Goal: Information Seeking & Learning: Learn about a topic

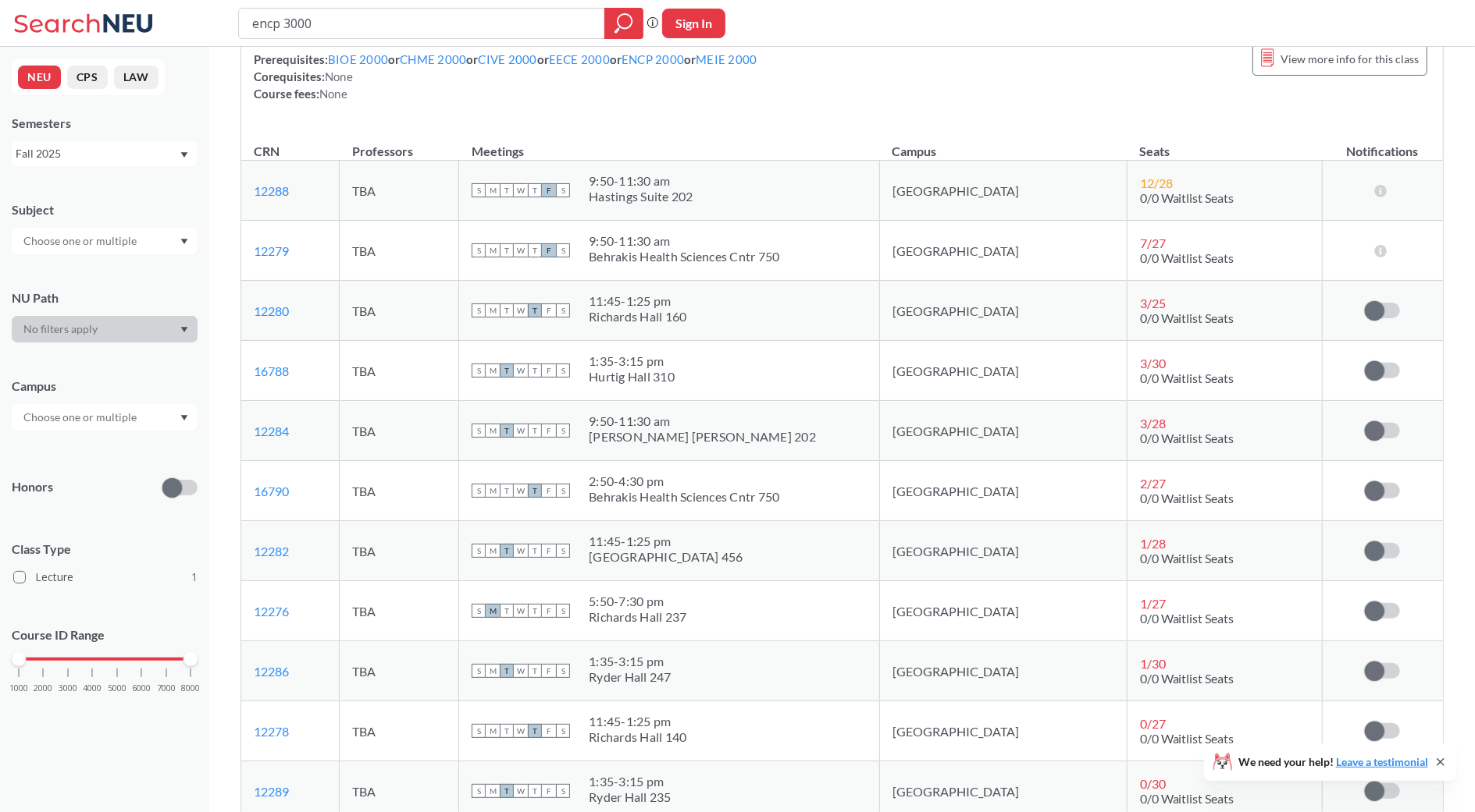
scroll to position [200, 0]
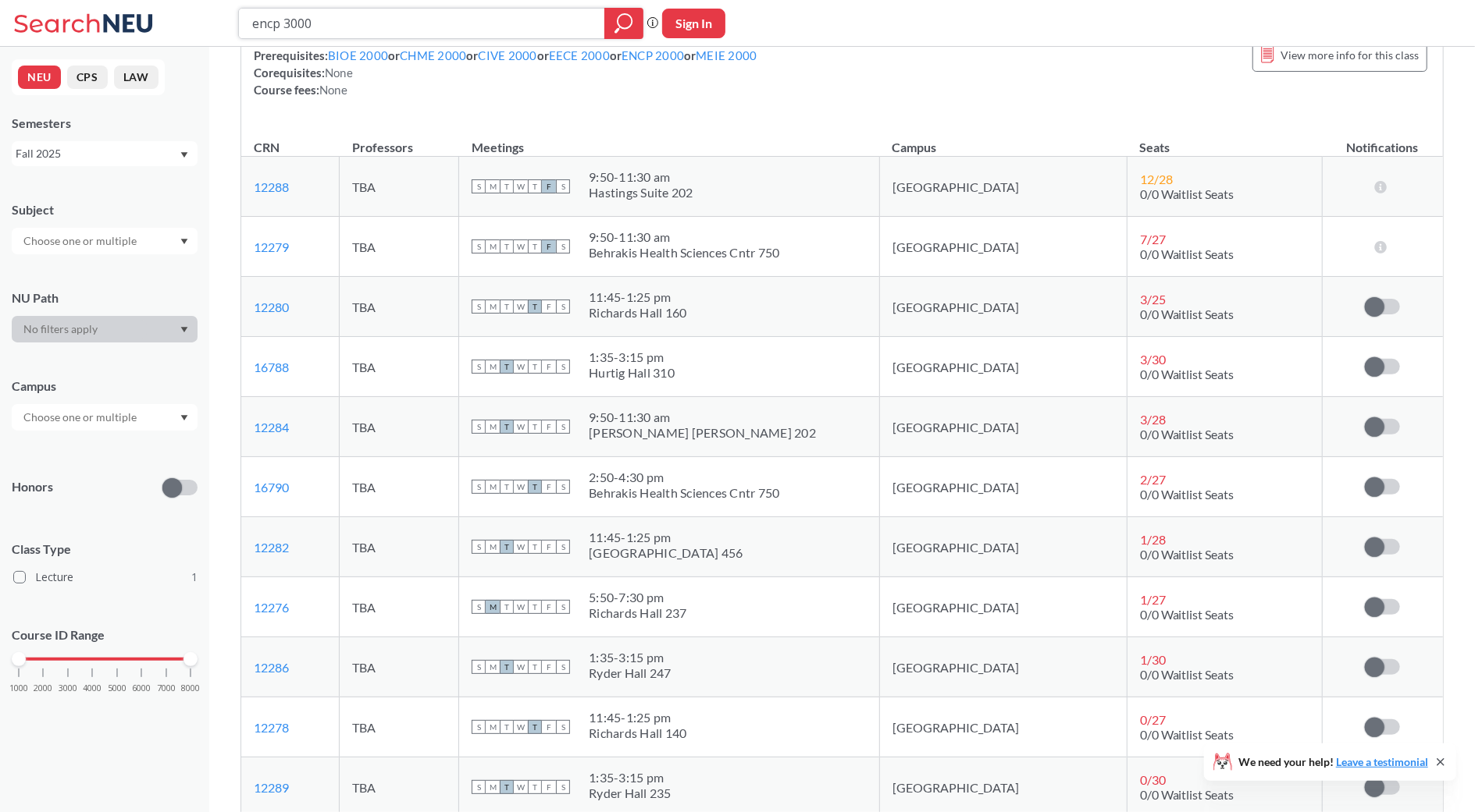
click at [378, 27] on input "encp 3000" at bounding box center [422, 24] width 343 height 26
type input "principles and applications of tissue engineering"
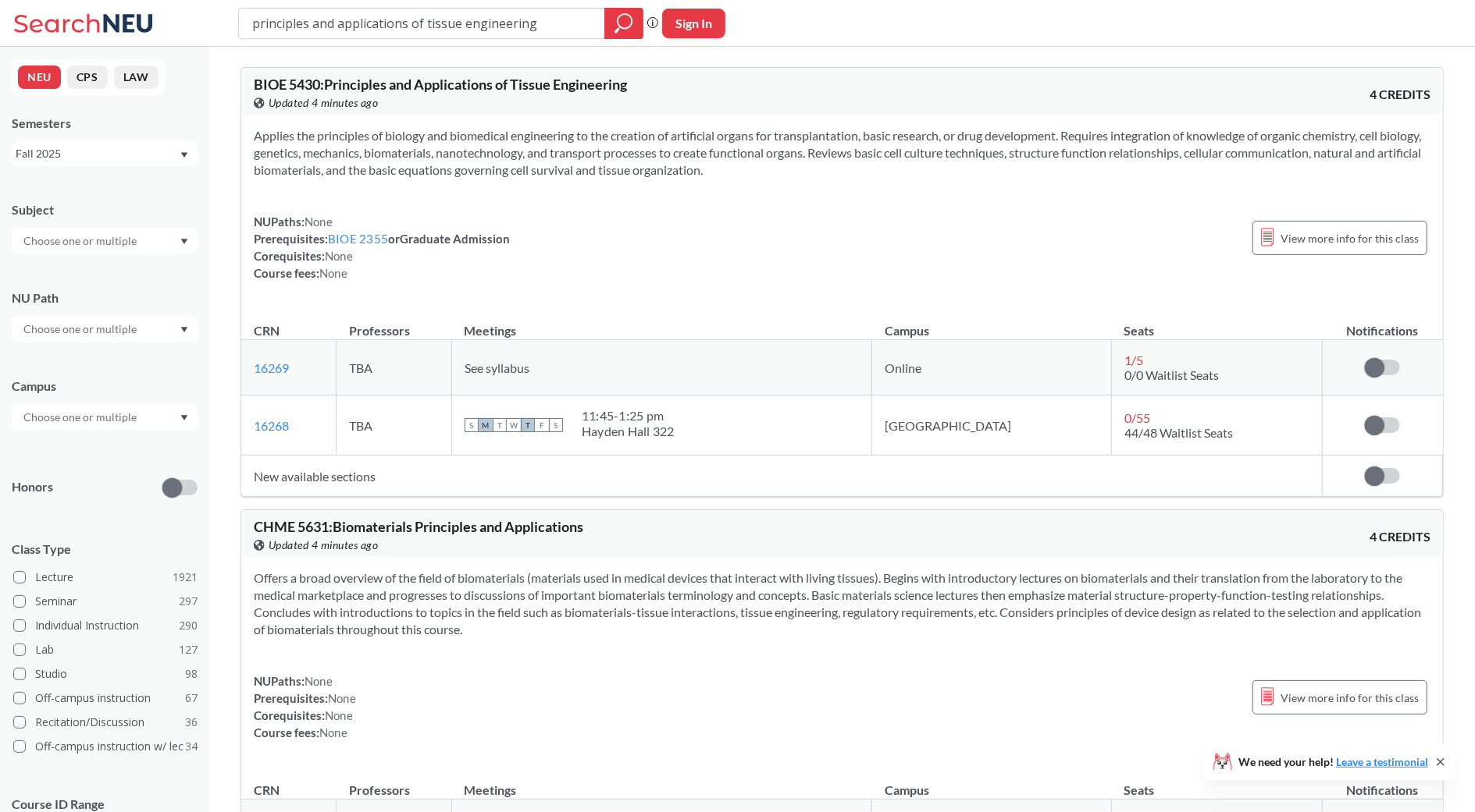
click at [438, 24] on input "principles and applications of tissue engineering" at bounding box center [422, 24] width 343 height 26
type input "applied molecular bioengineering"
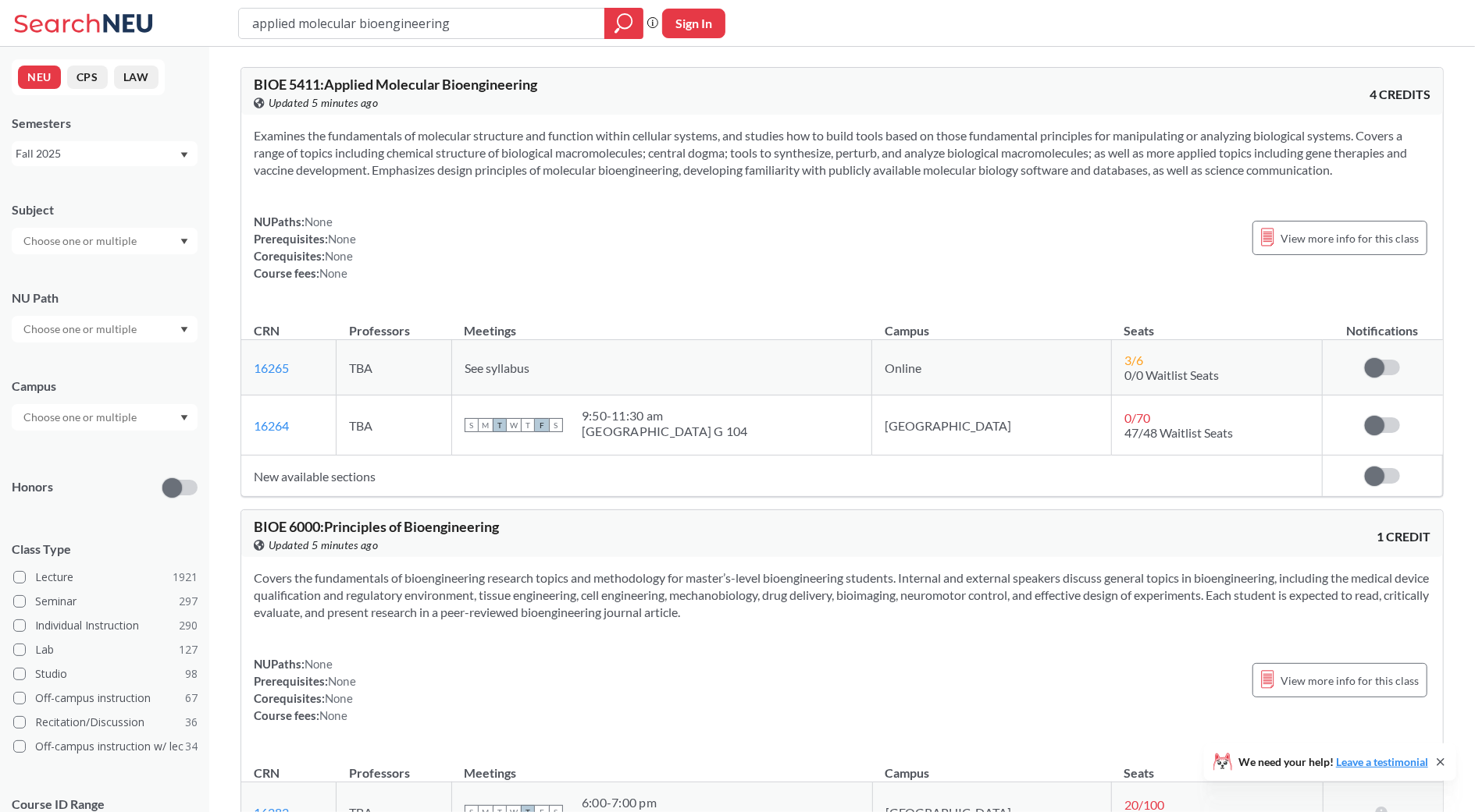
click at [354, 26] on input "applied molecular bioengineering" at bounding box center [422, 24] width 343 height 26
type input "bio"
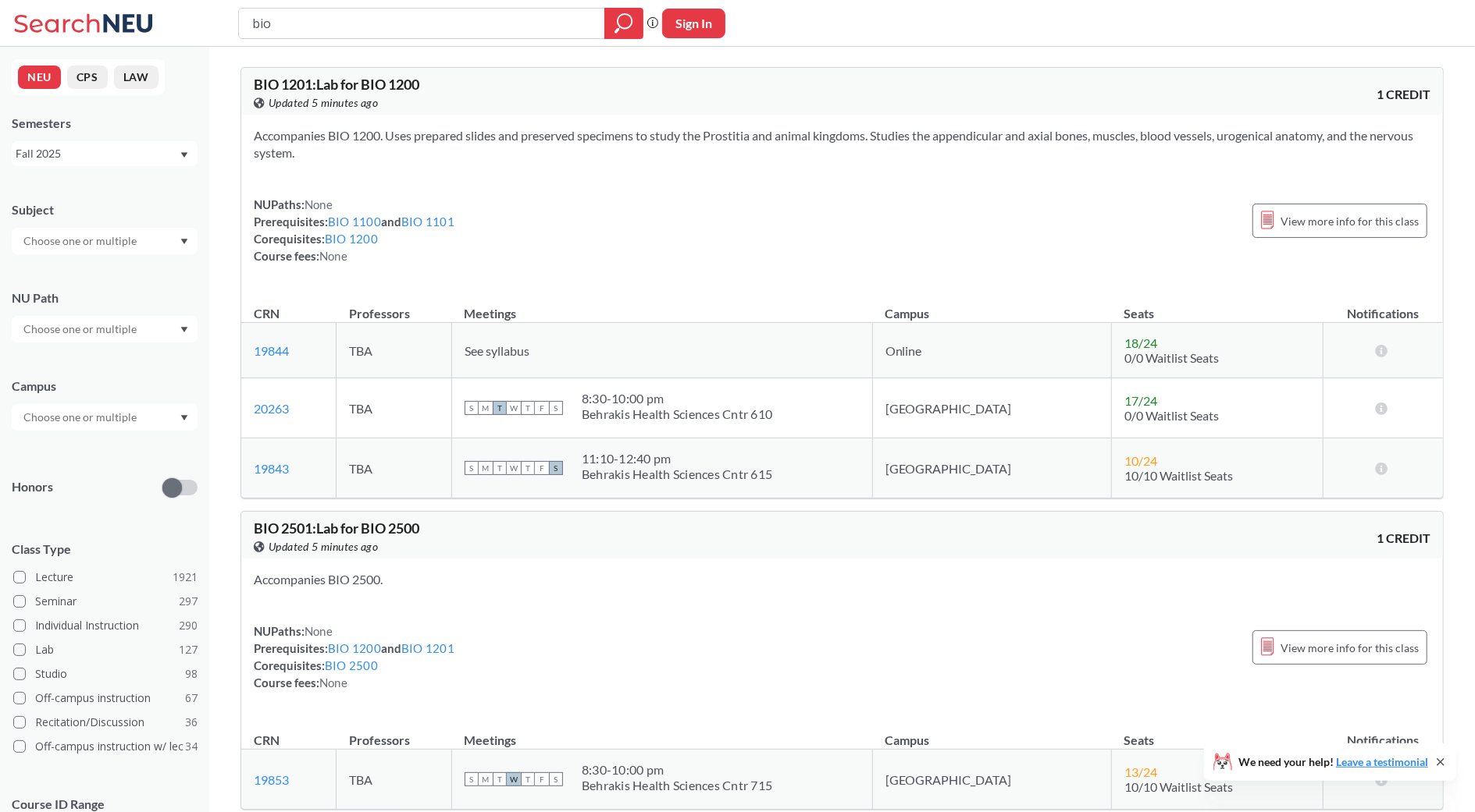
type input "biol"
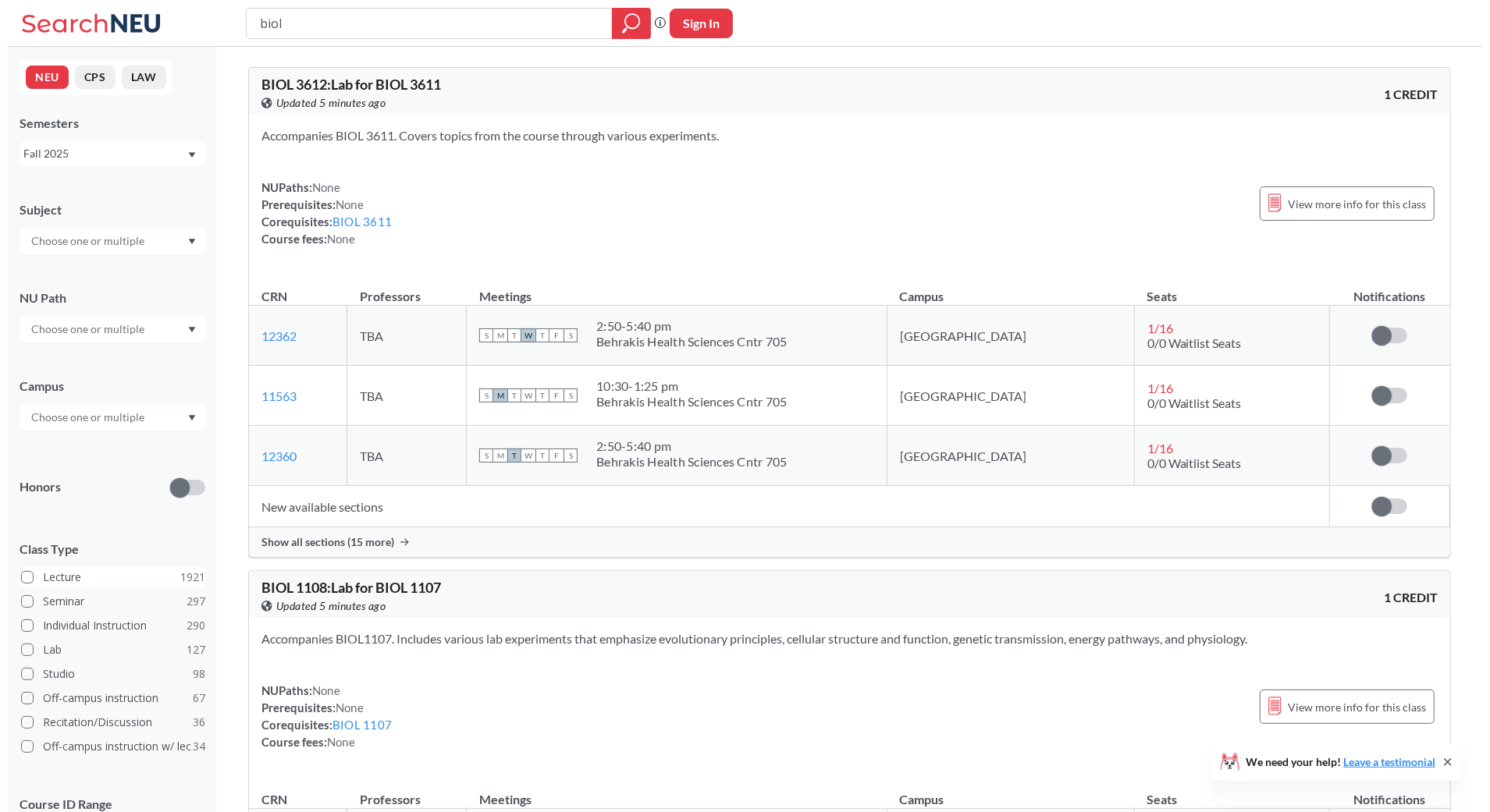
scroll to position [100, 0]
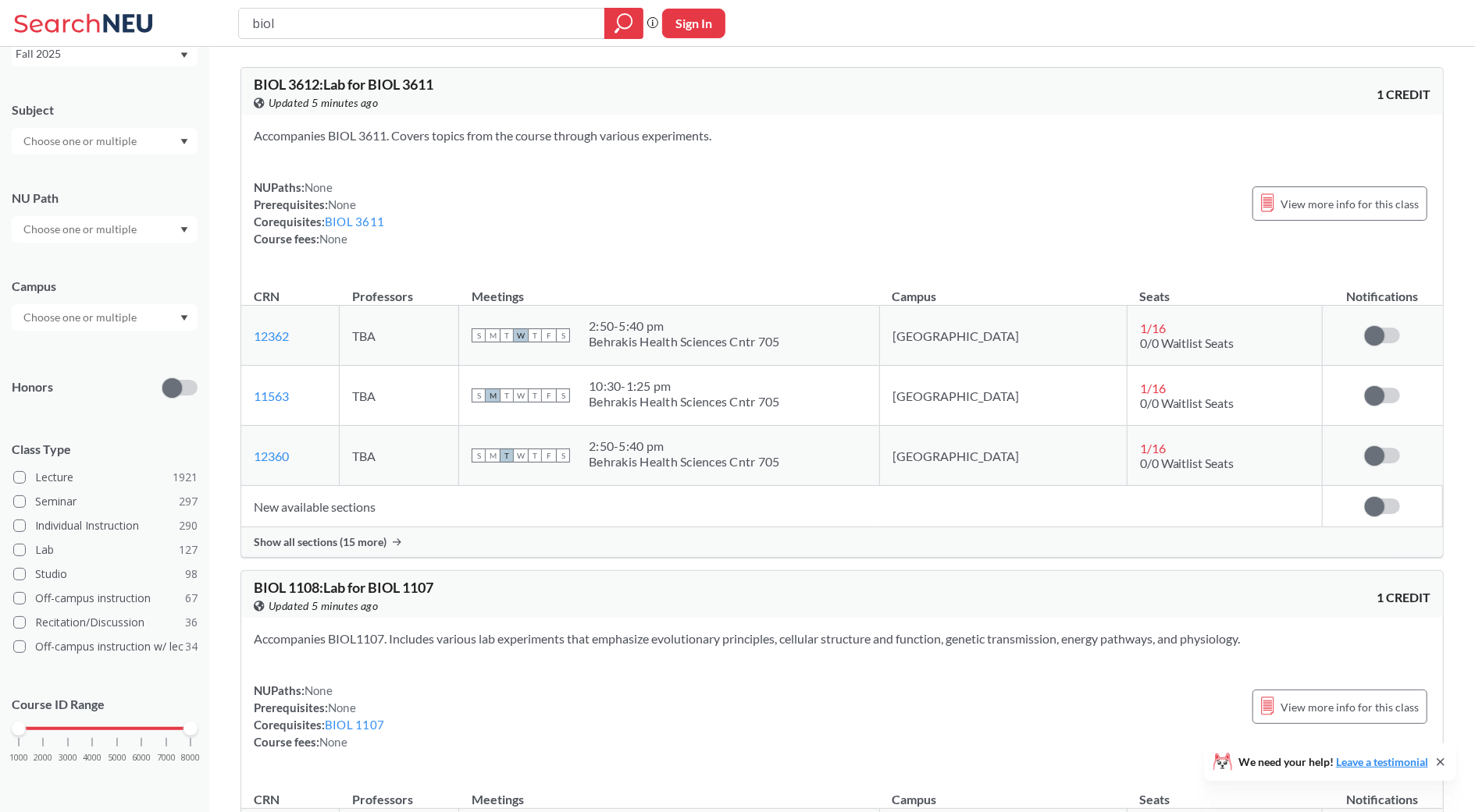
click at [42, 728] on div "1000 2000 3000 4000 5000 6000 7000 8000" at bounding box center [104, 729] width 172 height 11
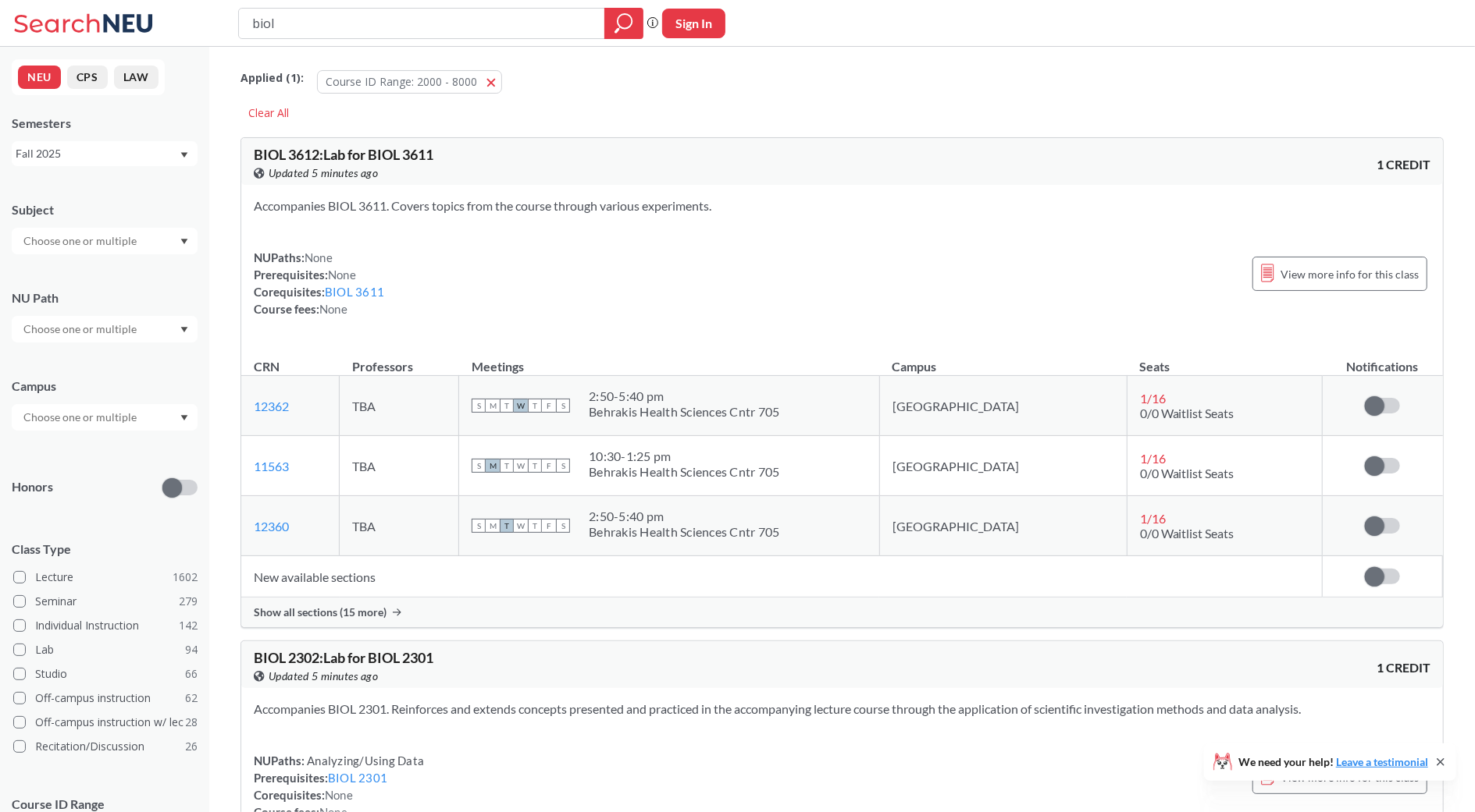
click at [135, 404] on div "Campus" at bounding box center [104, 397] width 186 height 69
click at [119, 420] on input "text" at bounding box center [81, 417] width 131 height 19
click at [120, 368] on div "Campus [GEOGRAPHIC_DATA] ( 1711 ) Online ( 596 ) No campus, no room needed ( 20…" at bounding box center [104, 397] width 186 height 69
click at [105, 243] on input "text" at bounding box center [81, 241] width 131 height 19
type input "biol"
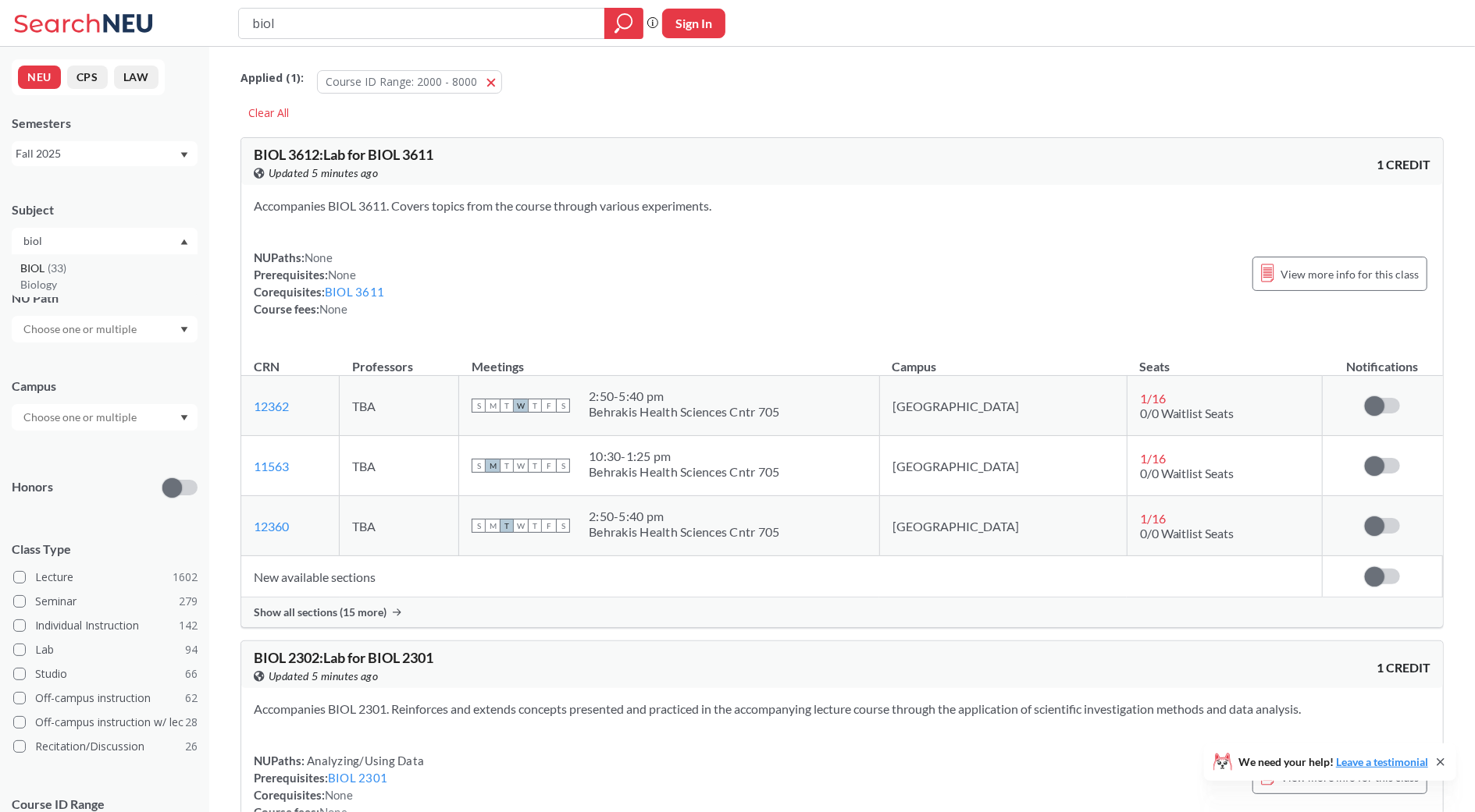
click at [66, 275] on div "BIOL ( 33 )" at bounding box center [109, 268] width 176 height 17
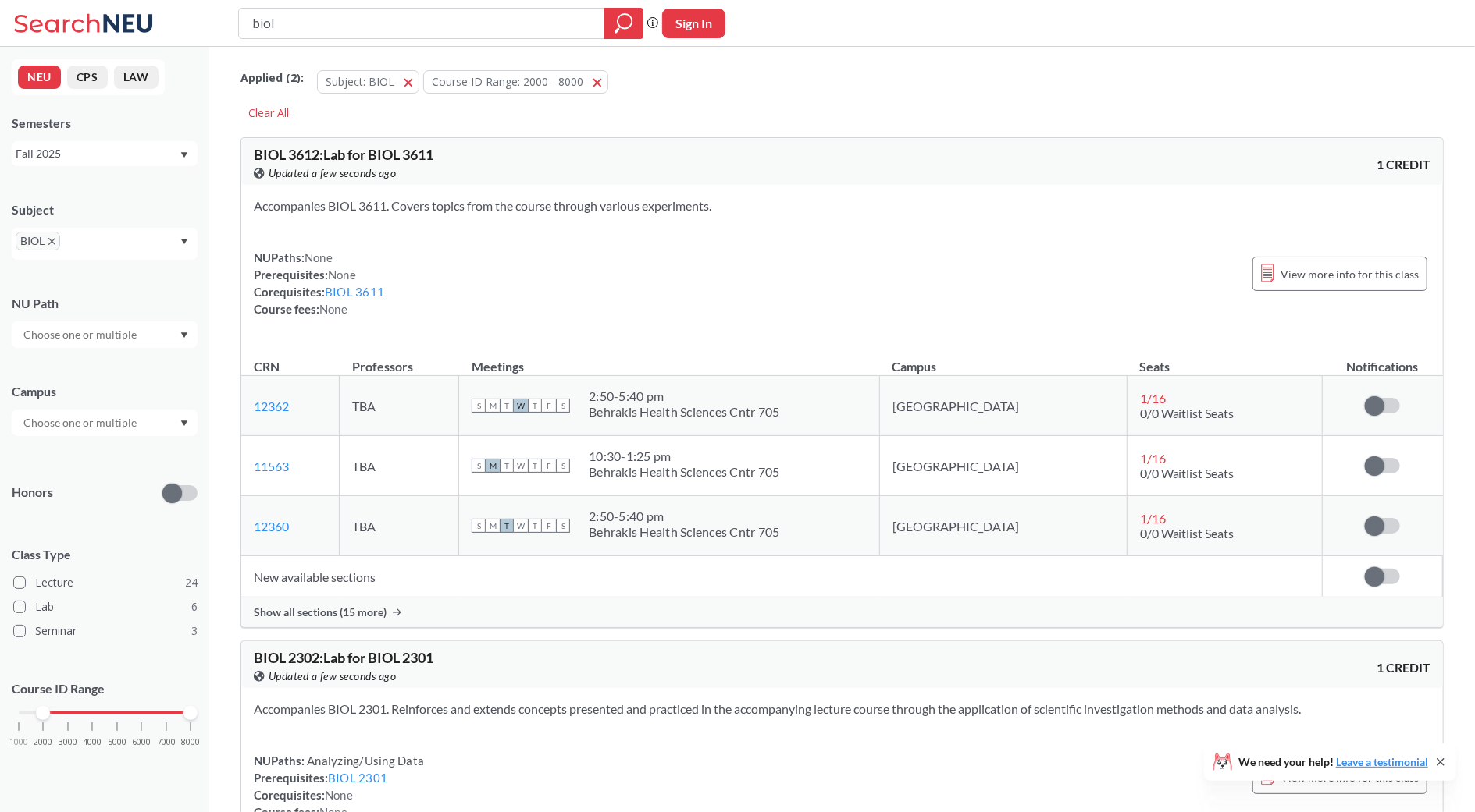
click at [111, 191] on div "Subject BIOL" at bounding box center [104, 223] width 186 height 74
click at [87, 336] on input "text" at bounding box center [81, 334] width 131 height 19
click at [114, 293] on div "NU Path" at bounding box center [104, 314] width 186 height 69
click at [52, 419] on input "text" at bounding box center [81, 422] width 131 height 19
click at [46, 463] on span "[GEOGRAPHIC_DATA]" at bounding box center [78, 458] width 115 height 17
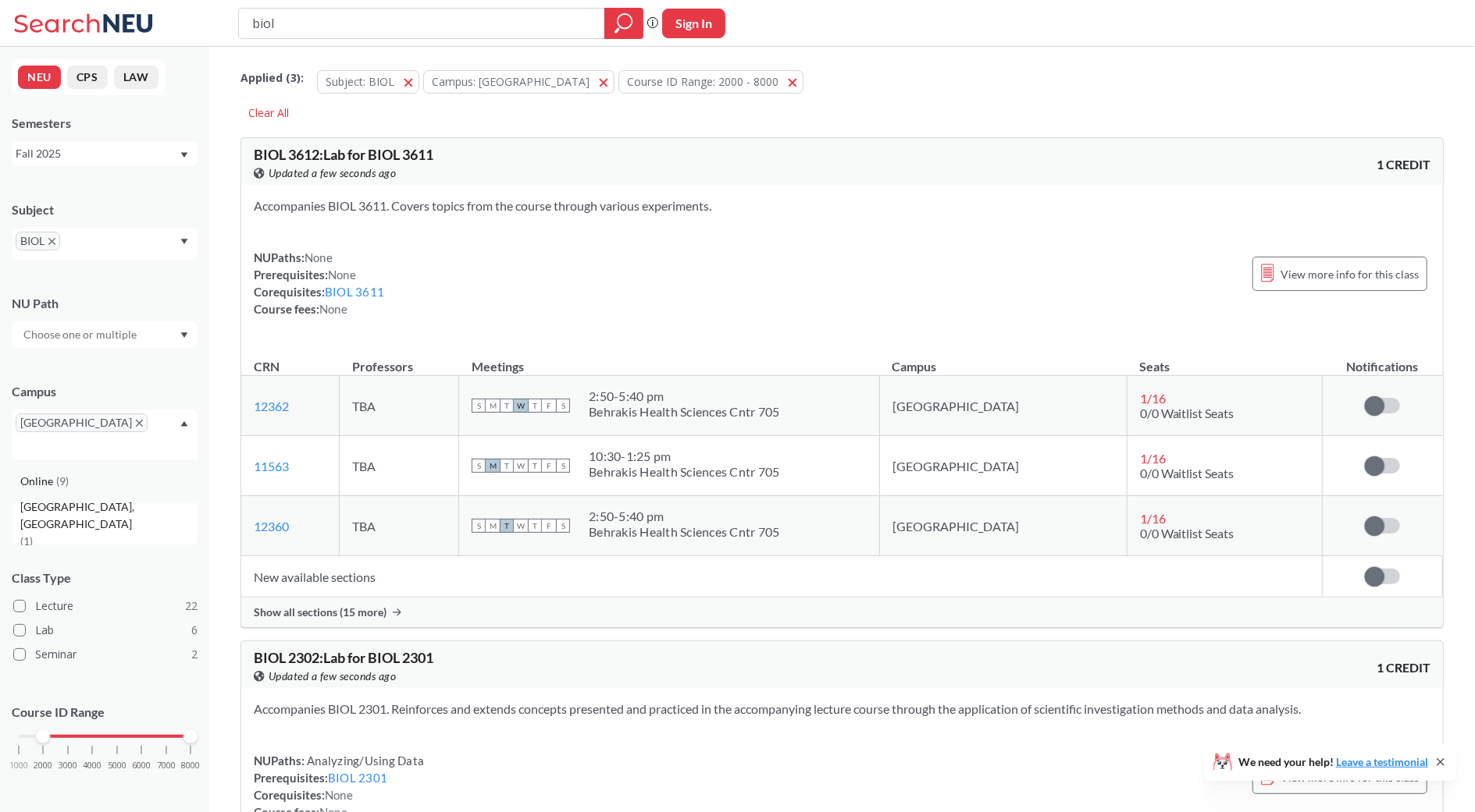
click at [86, 473] on div "Online ( 9 )" at bounding box center [109, 480] width 176 height 17
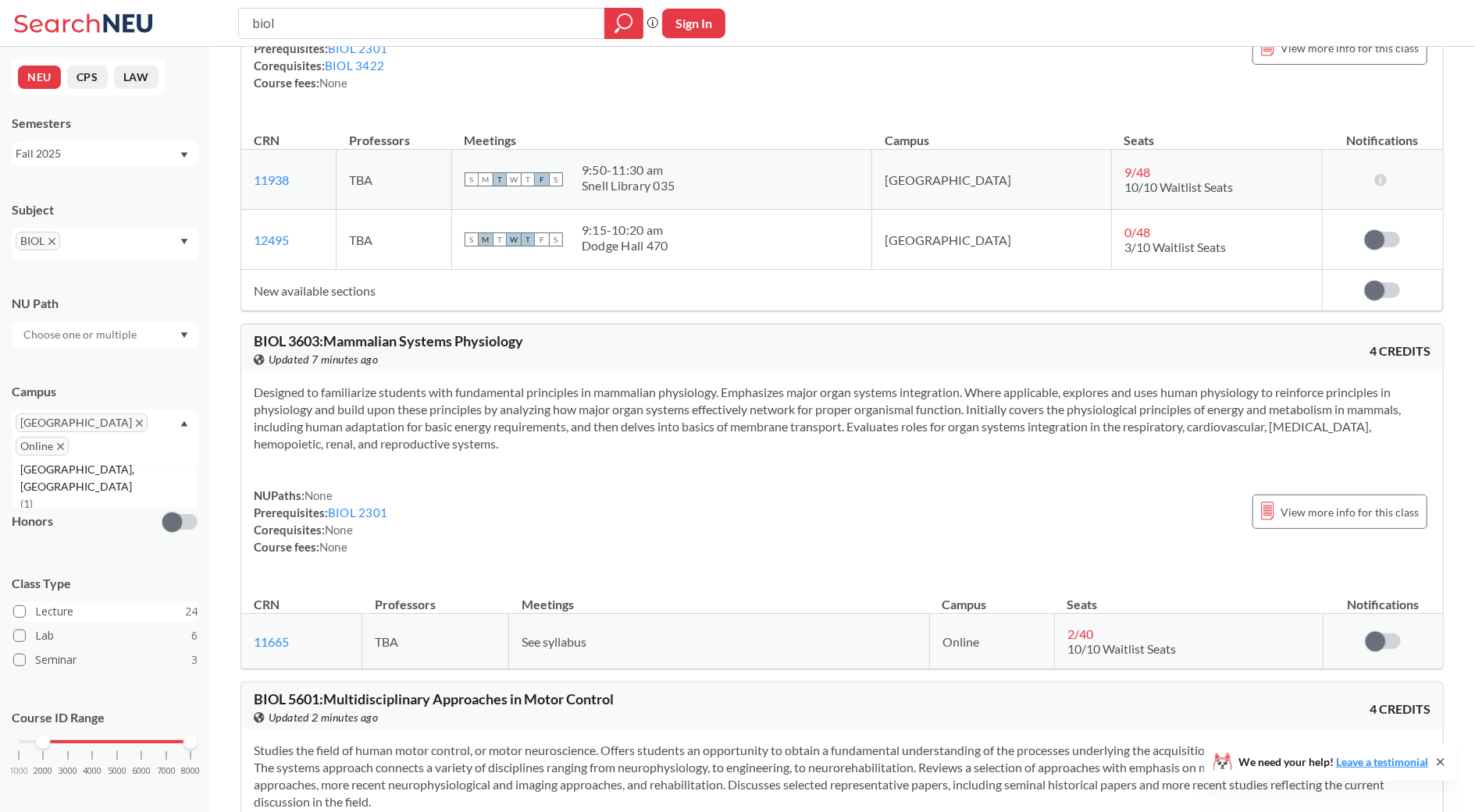
scroll to position [12352, 0]
drag, startPoint x: 533, startPoint y: 288, endPoint x: 242, endPoint y: 287, distance: 291.0
click at [242, 325] on div "BIOL 3603 : Mammalian Systems Physiology View this course on Banner. Updated 11…" at bounding box center [842, 348] width 1202 height 47
copy span "BIOL 3603 : Mammalian Systems Physiology"
click at [273, 23] on input "biol" at bounding box center [422, 24] width 343 height 26
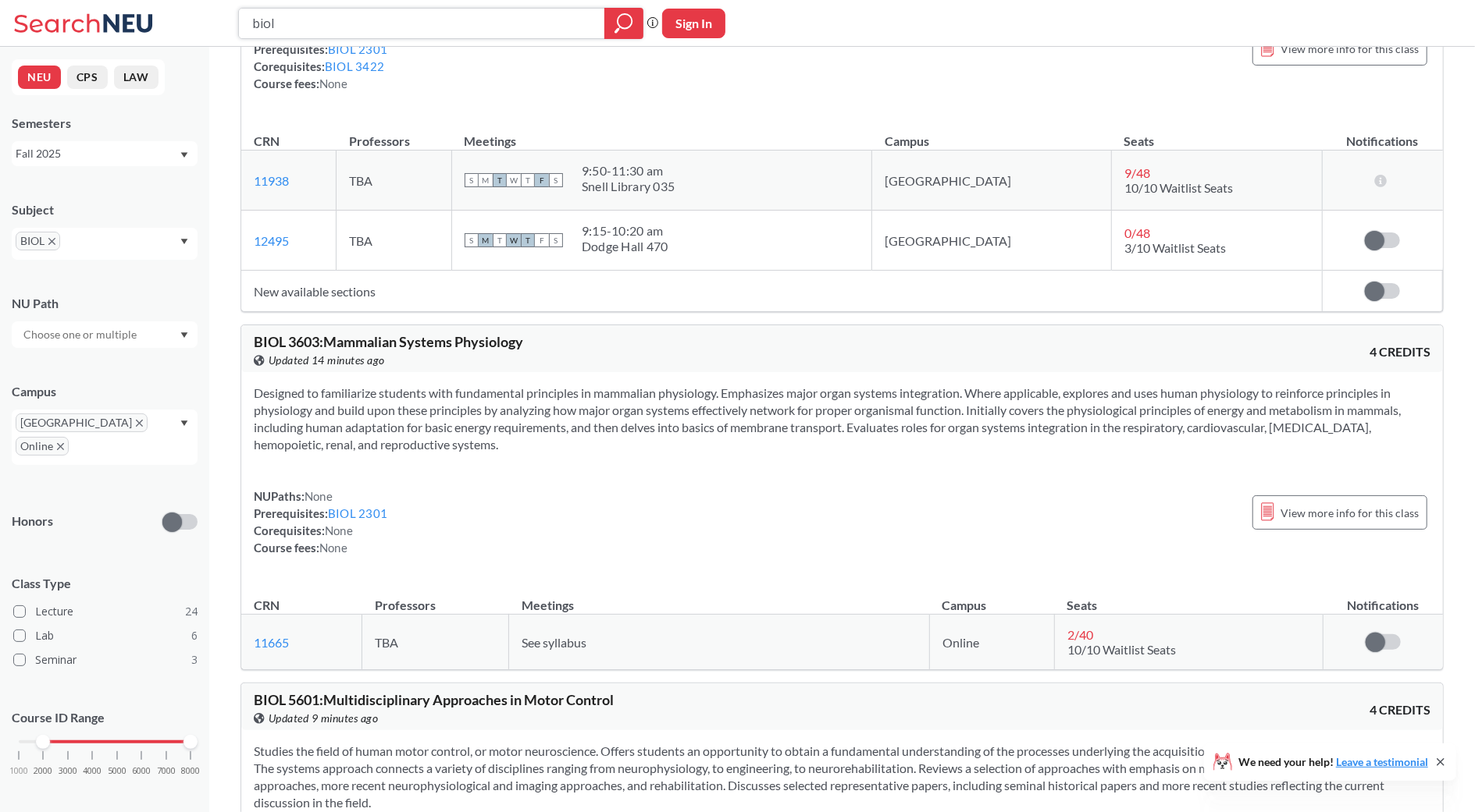
click at [273, 23] on input "biol" at bounding box center [422, 24] width 343 height 26
type input "chem"
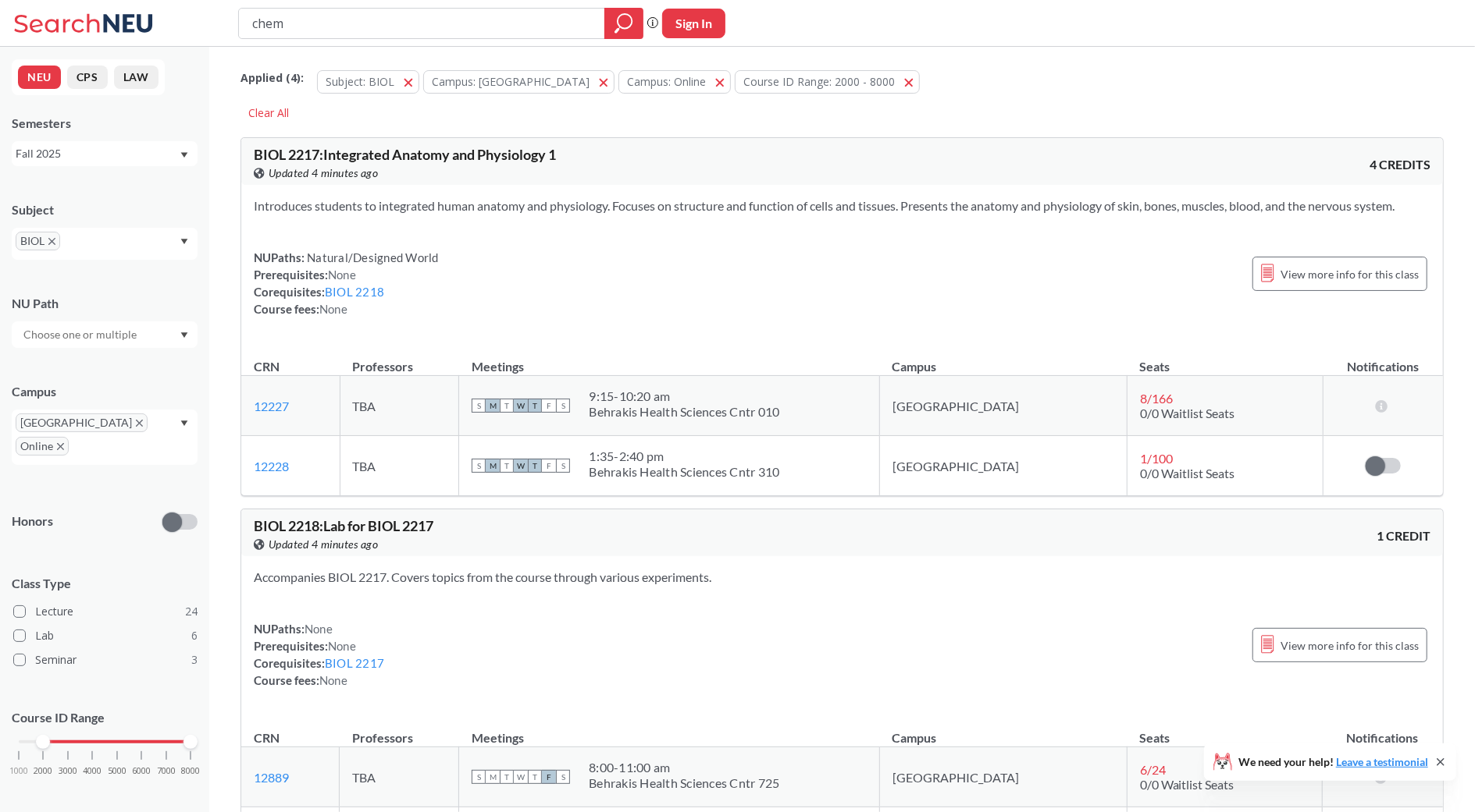
click at [52, 238] on icon "X to remove pill" at bounding box center [52, 242] width 7 height 7
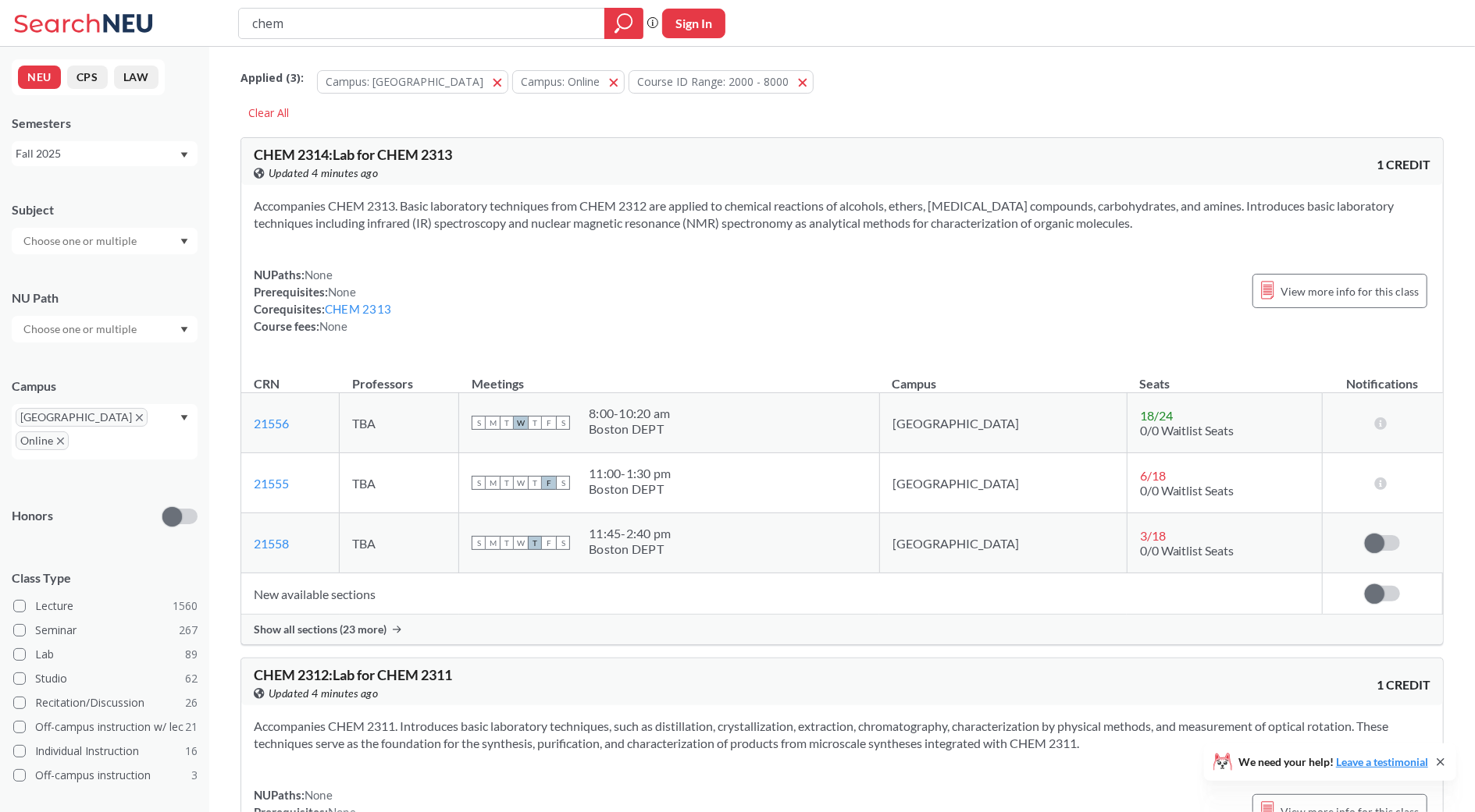
click at [52, 237] on input "text" at bounding box center [81, 241] width 131 height 19
type input "chem"
click at [89, 255] on div "CHEM ( 42 ) Chemistry & Chemical Biology" at bounding box center [104, 276] width 186 height 43
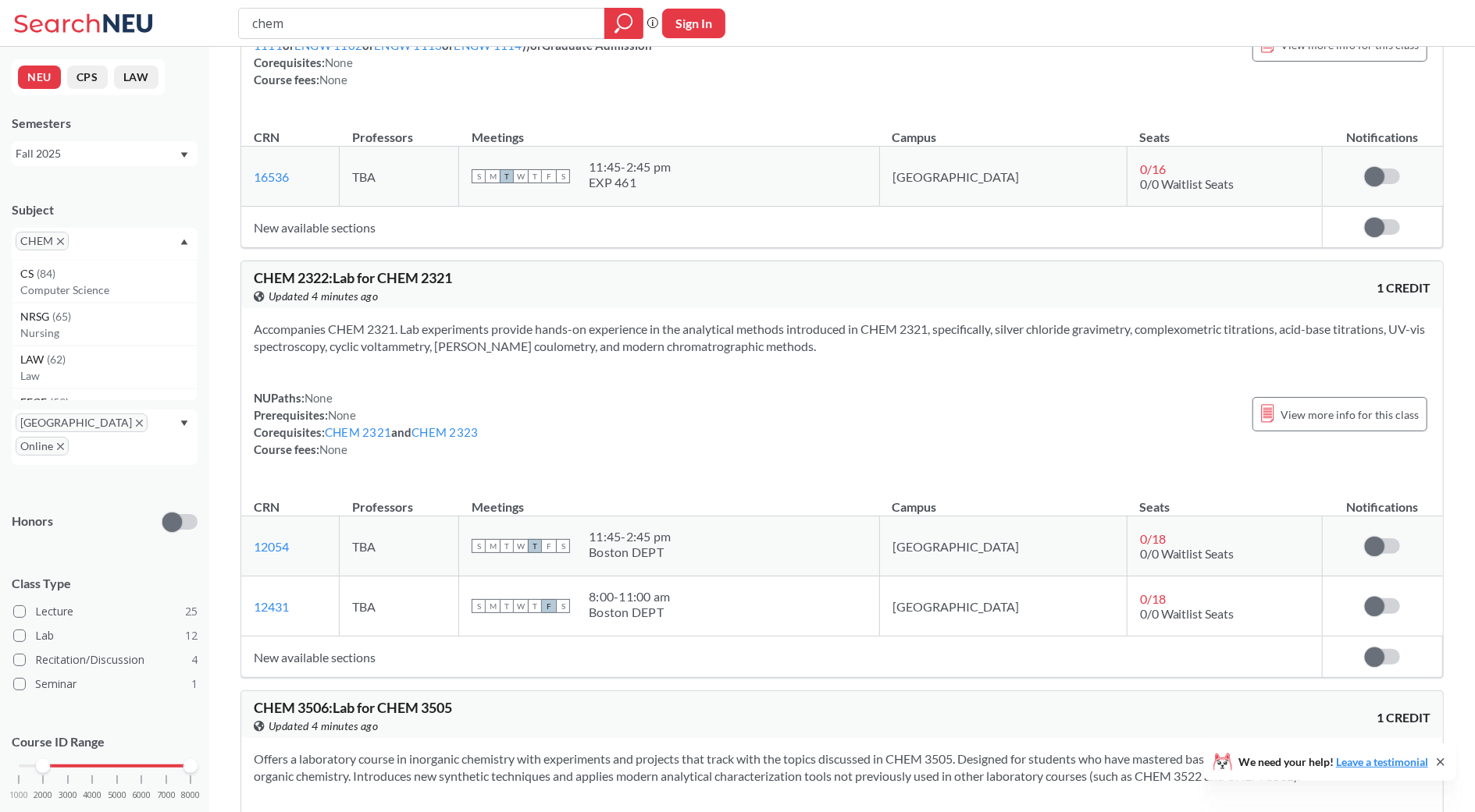
scroll to position [3140, 0]
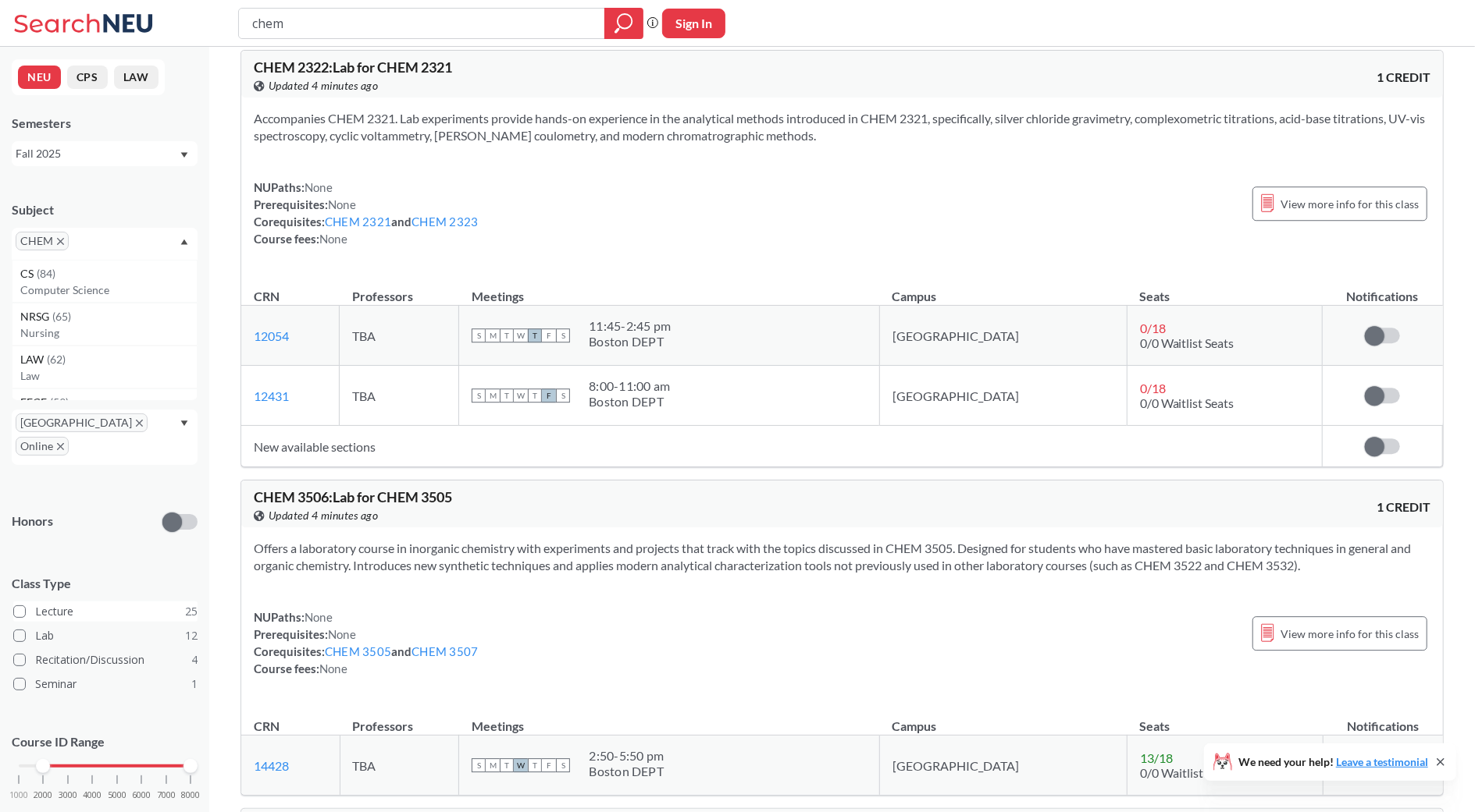
click at [13, 606] on span at bounding box center [19, 612] width 12 height 12
click at [35, 603] on input "Lecture 25" at bounding box center [41, 609] width 12 height 12
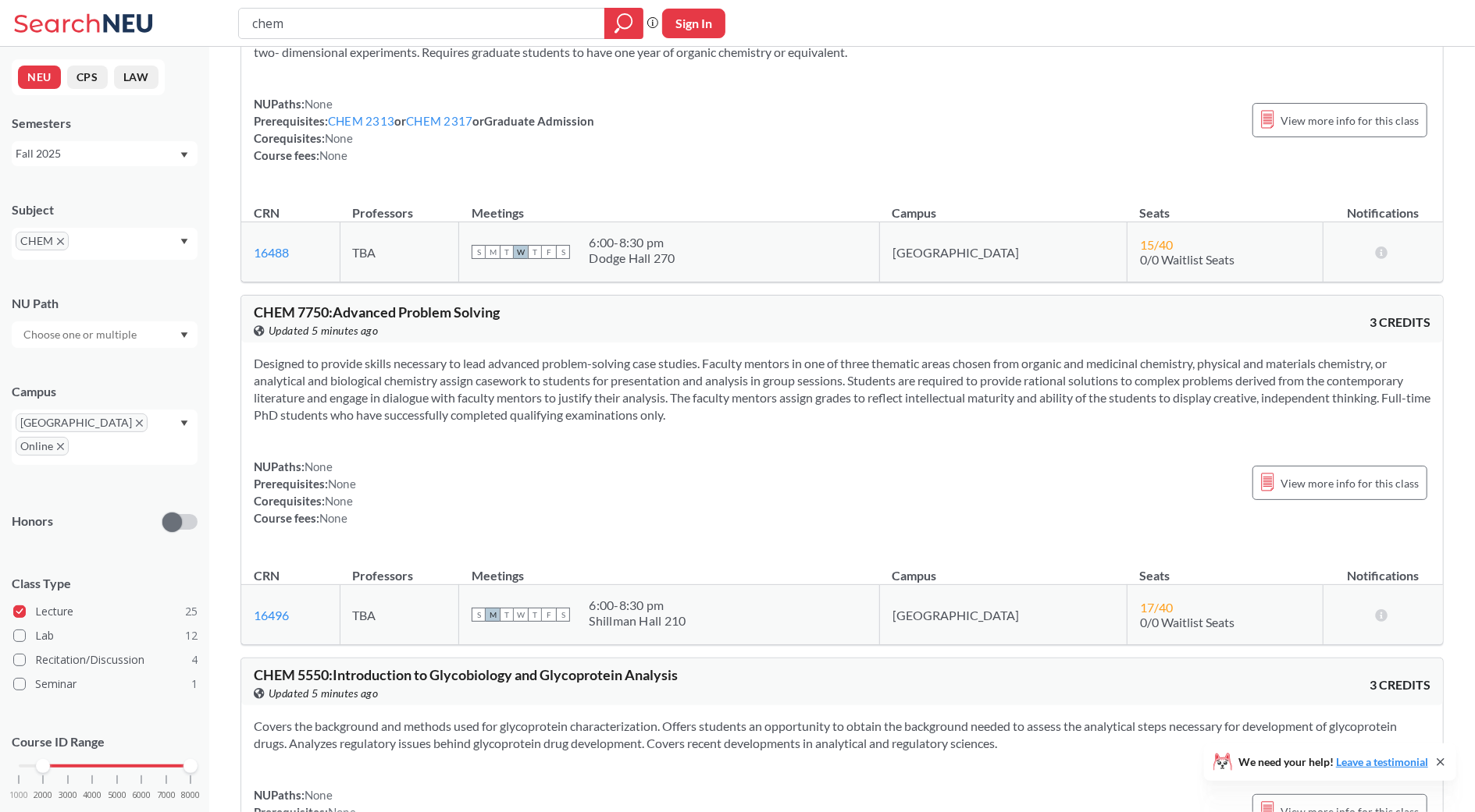
scroll to position [7549, 0]
